Goal: Find specific fact: Find specific fact

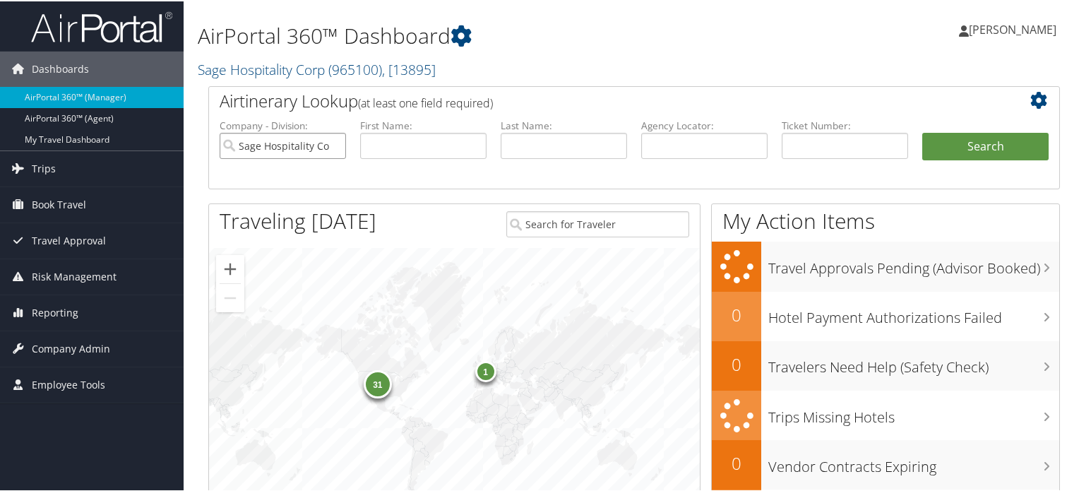
click at [333, 141] on input "Sage Hospitality Corp" at bounding box center [283, 144] width 126 height 26
click at [305, 70] on link "Sage Hospitality Corp ( 965100 ) , [ 13895 ]" at bounding box center [317, 68] width 238 height 19
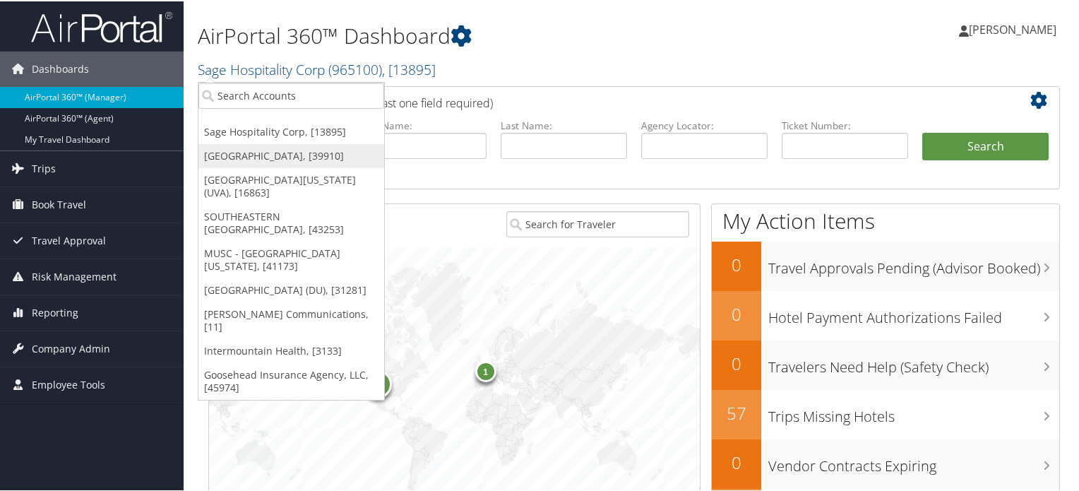
click at [268, 159] on link "[GEOGRAPHIC_DATA], [39910]" at bounding box center [291, 155] width 186 height 24
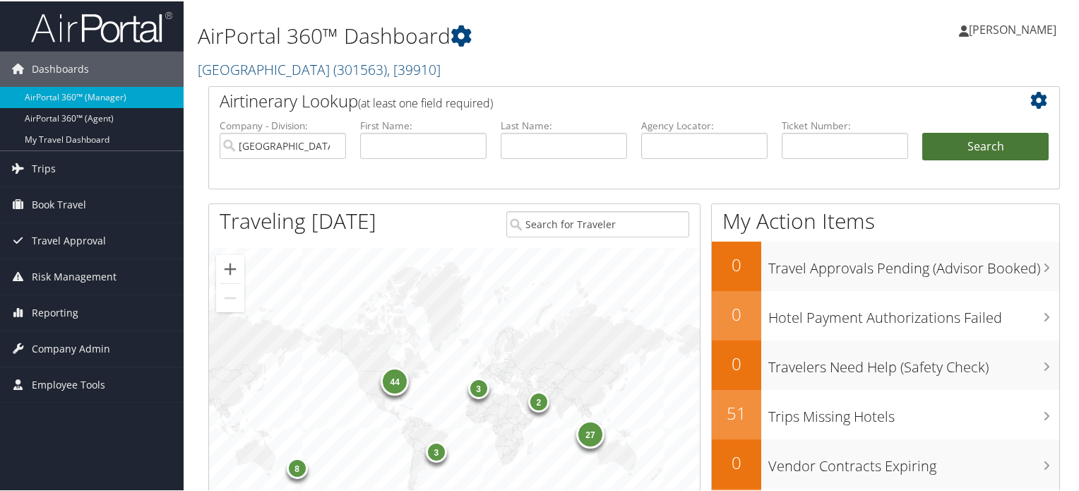
click at [967, 150] on button "Search" at bounding box center [985, 145] width 126 height 28
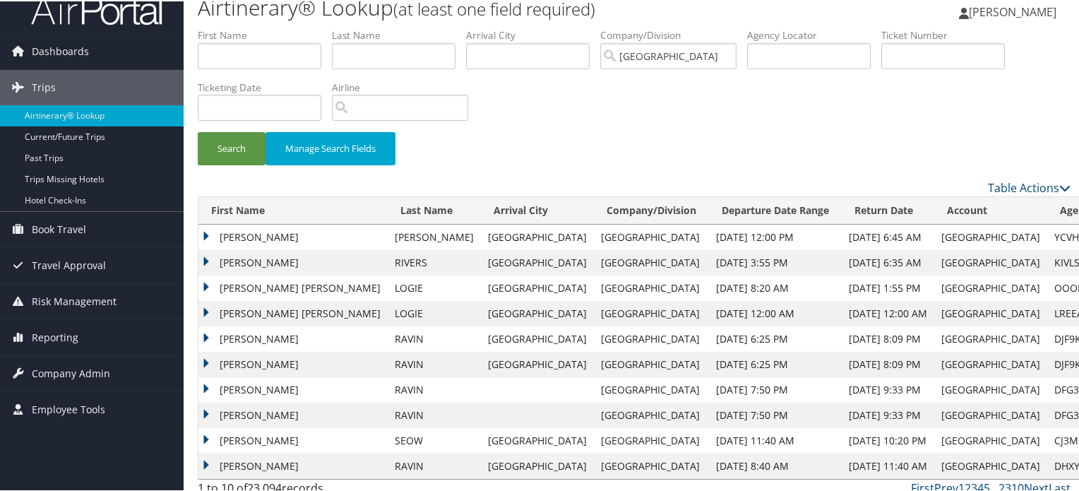
scroll to position [28, 0]
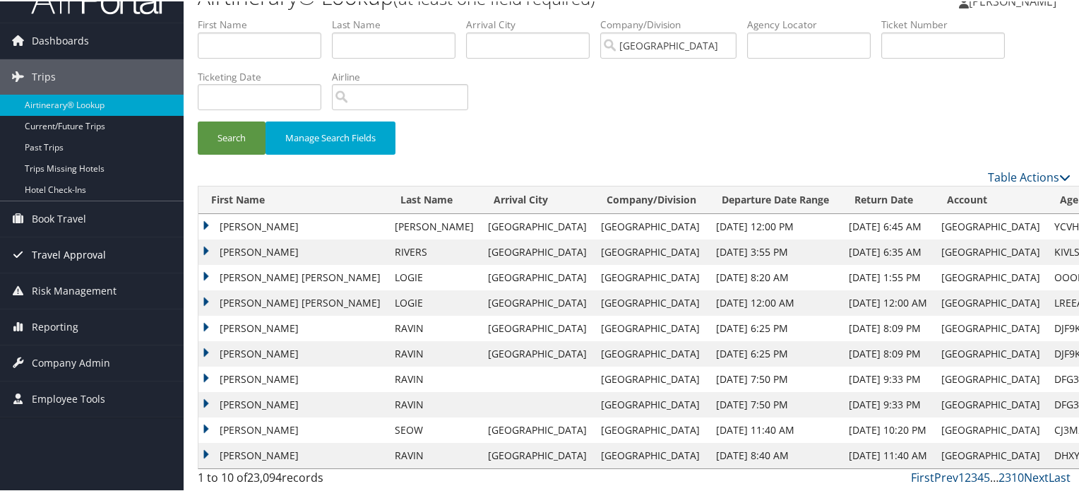
click at [68, 253] on span "Travel Approval" at bounding box center [69, 253] width 74 height 35
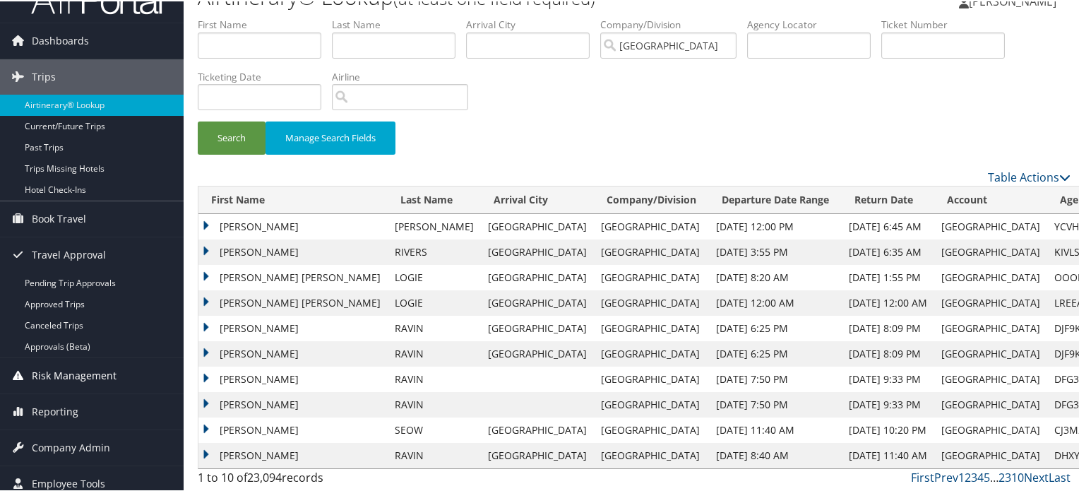
click at [82, 375] on span "Risk Management" at bounding box center [74, 374] width 85 height 35
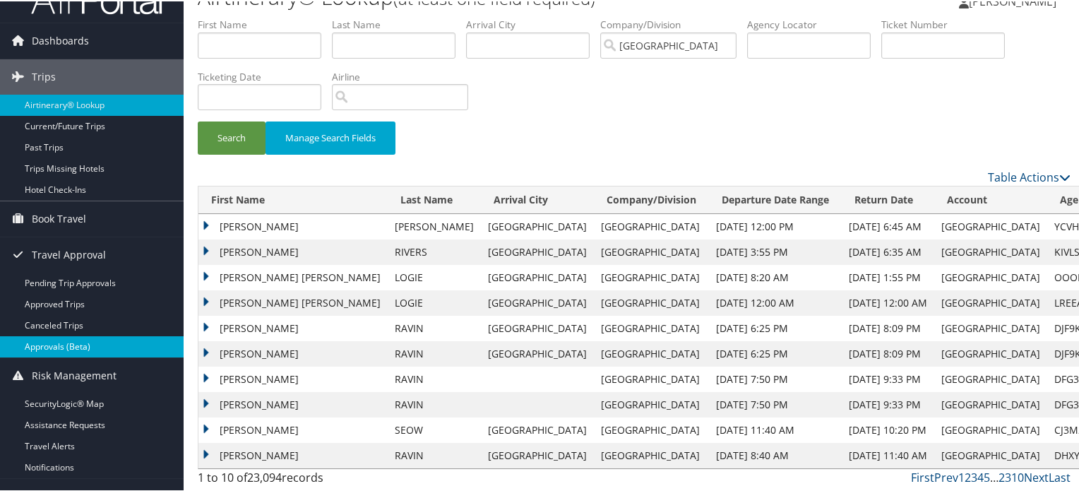
scroll to position [121, 0]
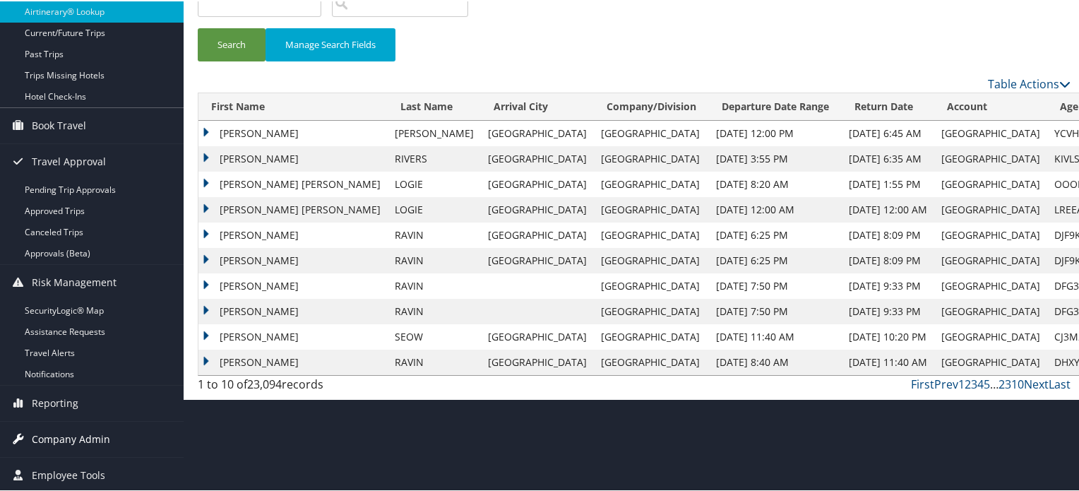
click at [74, 434] on span "Company Admin" at bounding box center [71, 437] width 78 height 35
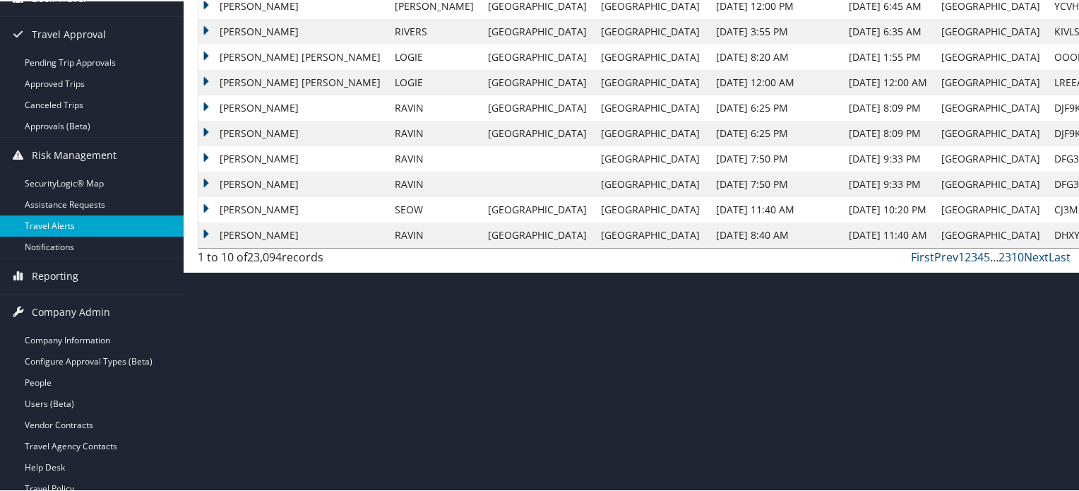
scroll to position [333, 0]
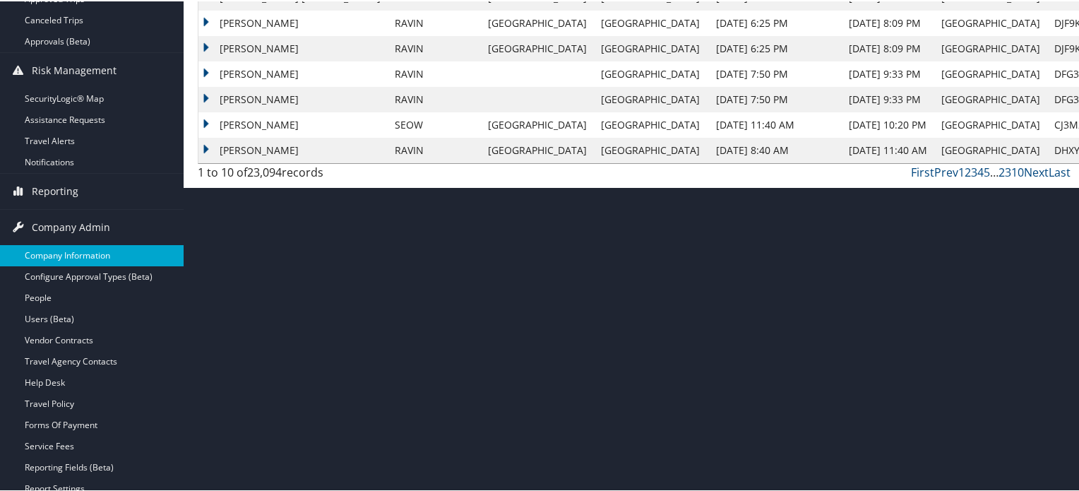
click at [90, 255] on link "Company Information" at bounding box center [92, 254] width 184 height 21
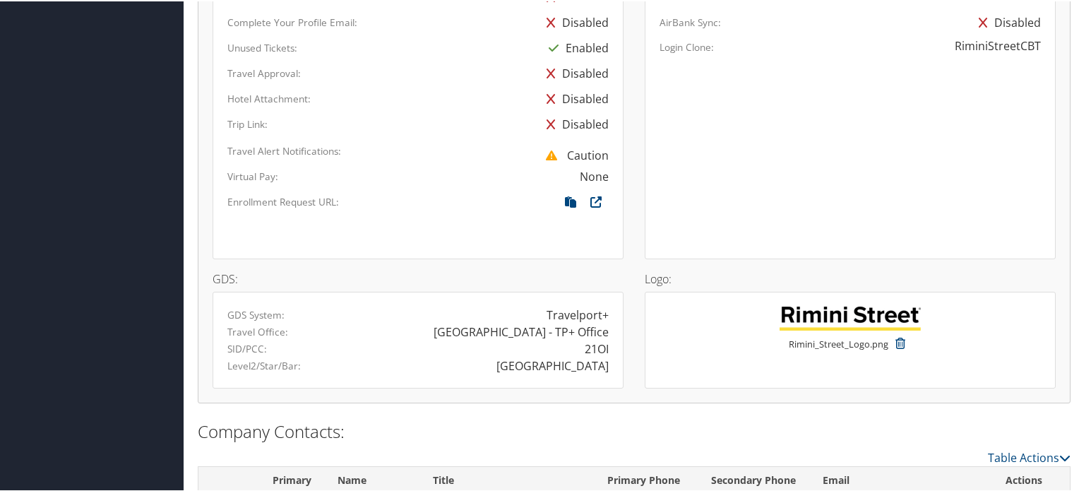
scroll to position [1103, 0]
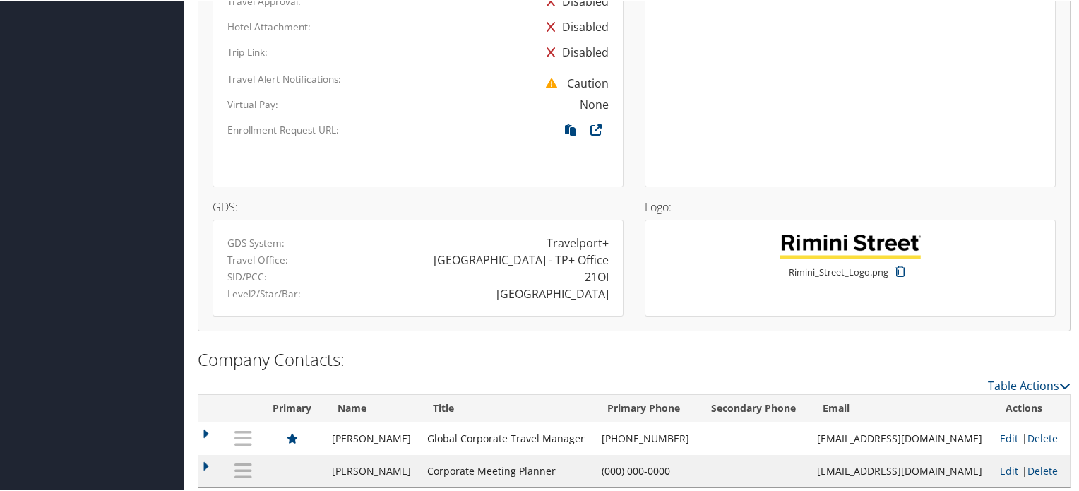
click at [595, 267] on div "21OI" at bounding box center [597, 275] width 24 height 17
copy div "21OI"
click at [583, 284] on div "RIMINI" at bounding box center [553, 292] width 112 height 17
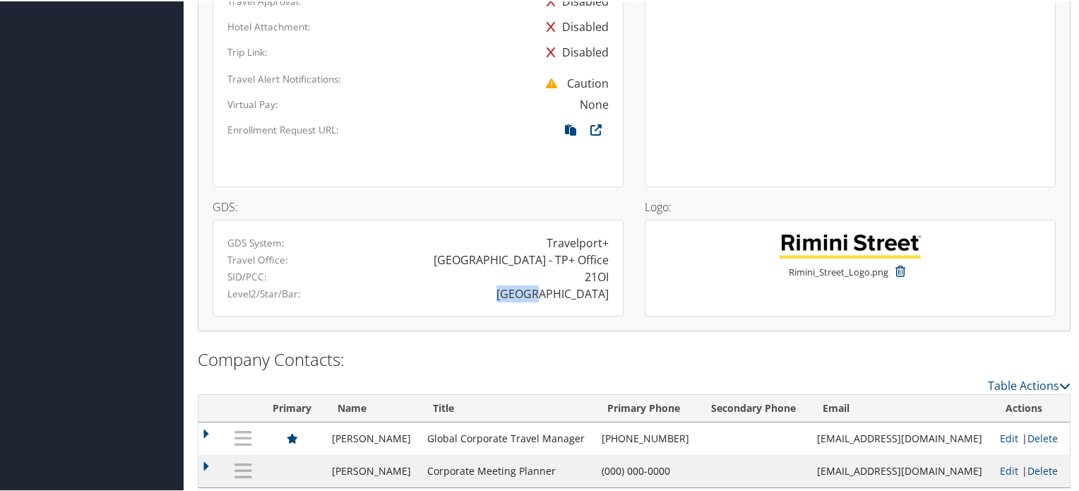
copy div "RIMINI"
